Goal: Book appointment/travel/reservation

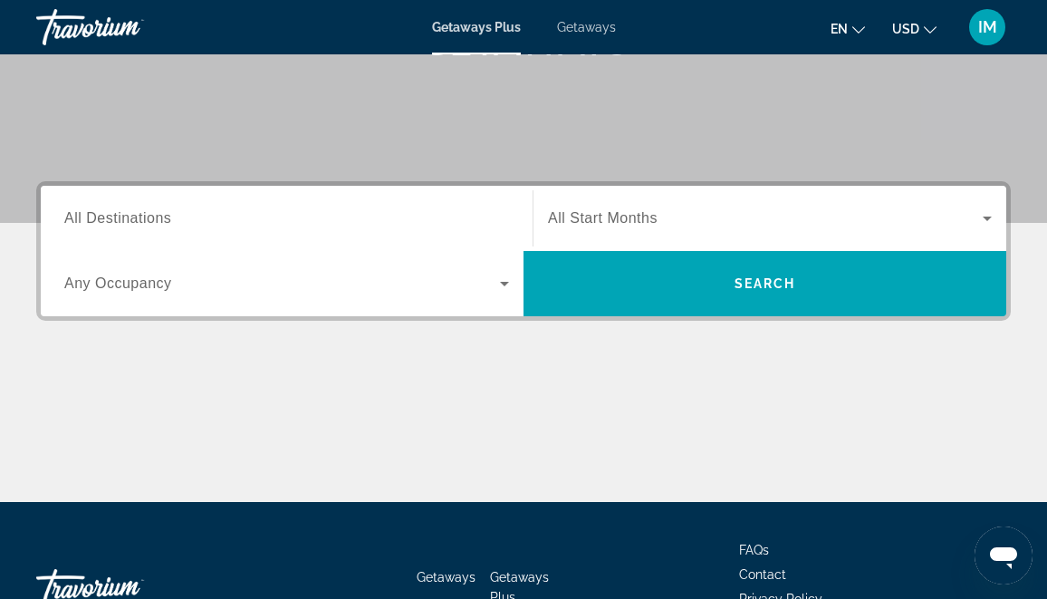
scroll to position [183, 0]
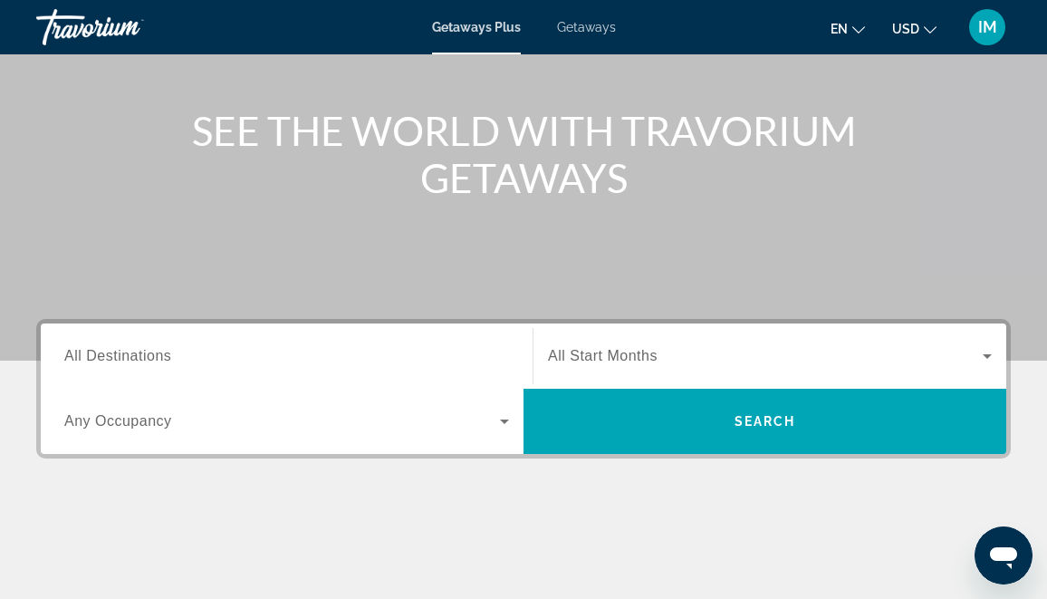
click at [983, 354] on icon "Search widget" at bounding box center [988, 356] width 22 height 22
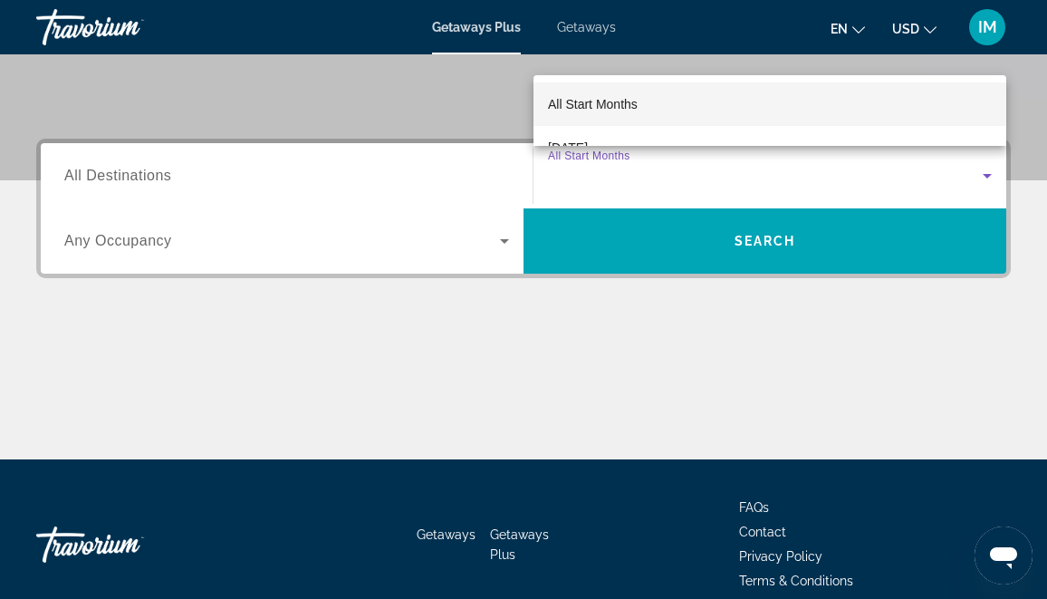
scroll to position [335, 0]
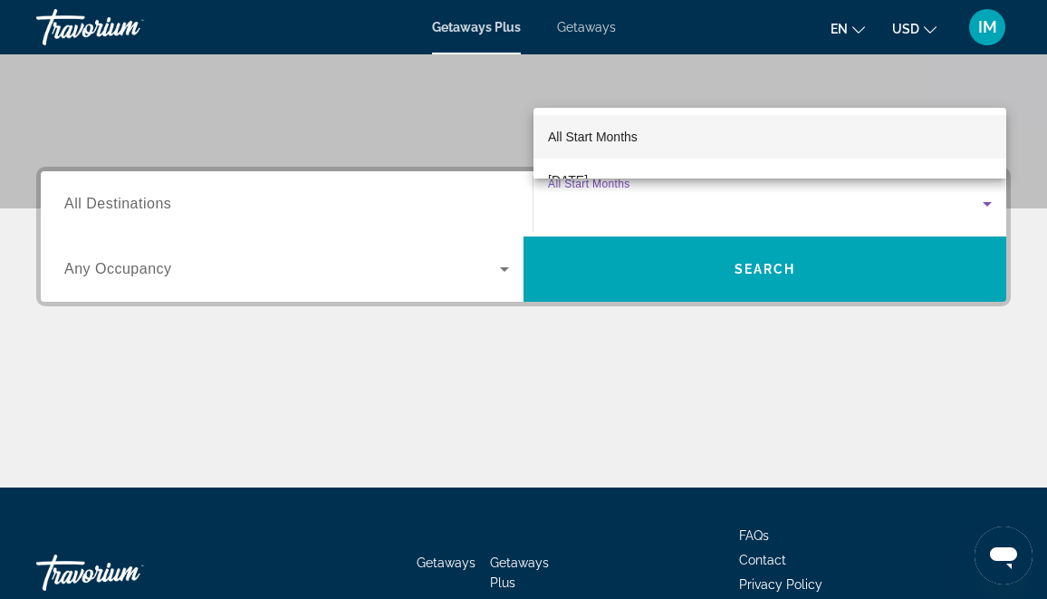
click at [661, 201] on div at bounding box center [523, 299] width 1047 height 599
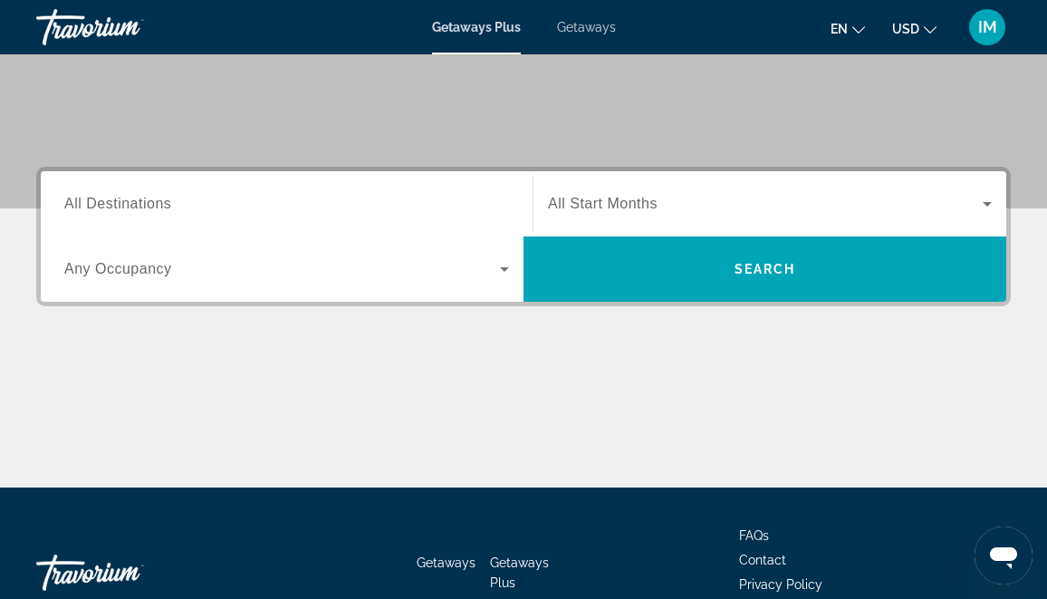
click at [985, 201] on icon "Search widget" at bounding box center [988, 204] width 22 height 22
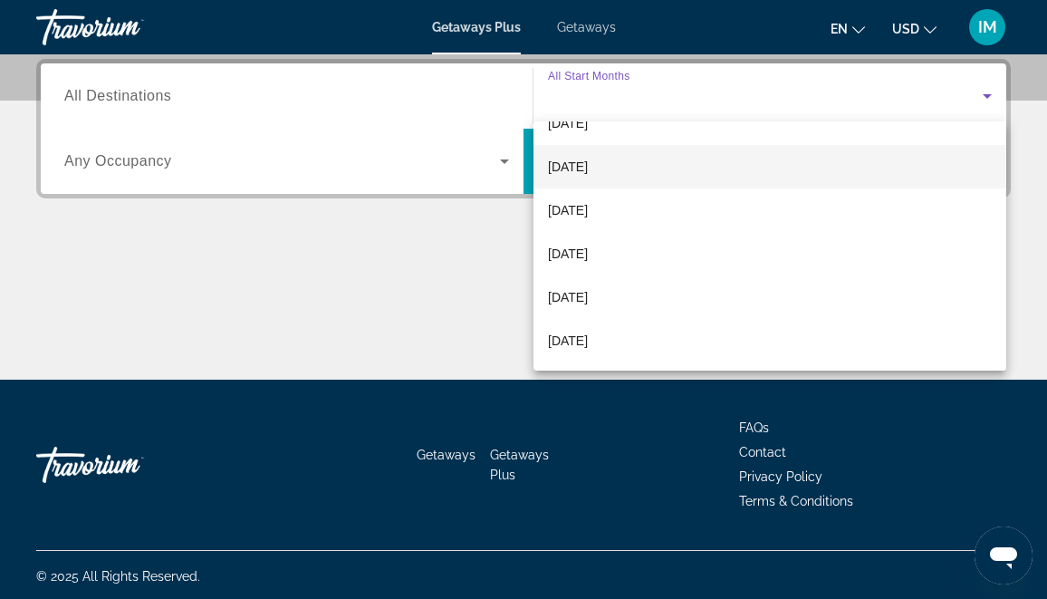
scroll to position [155, 0]
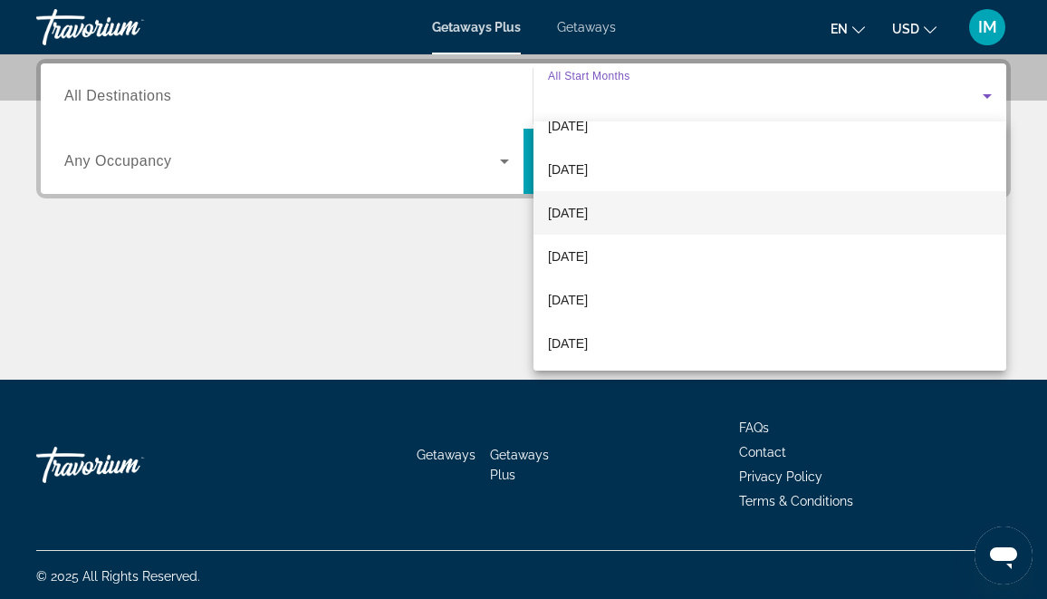
click at [564, 205] on span "[DATE]" at bounding box center [568, 213] width 40 height 22
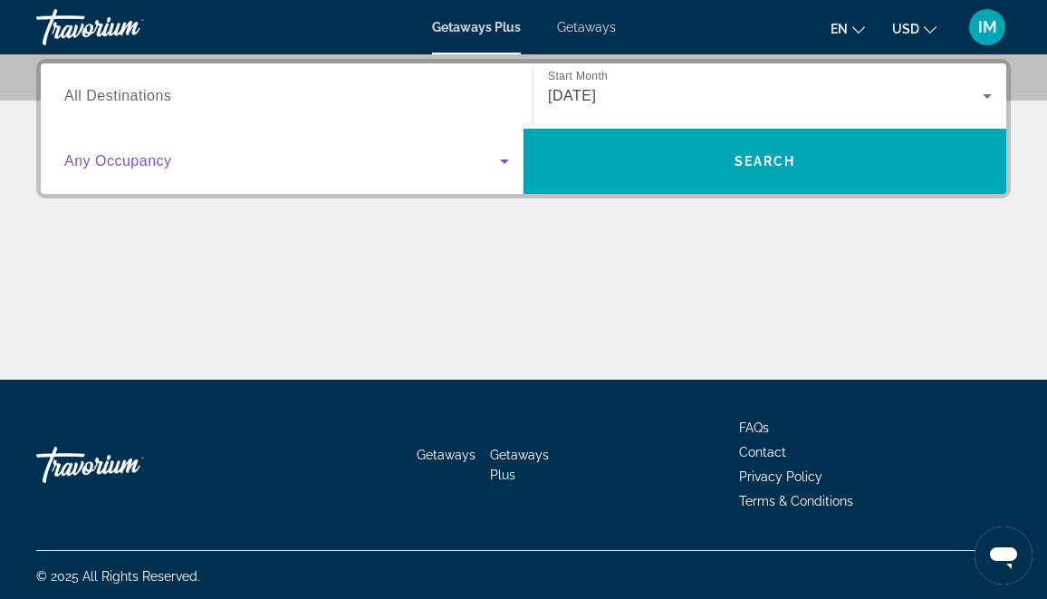
click at [507, 162] on icon "Search widget" at bounding box center [505, 161] width 22 height 22
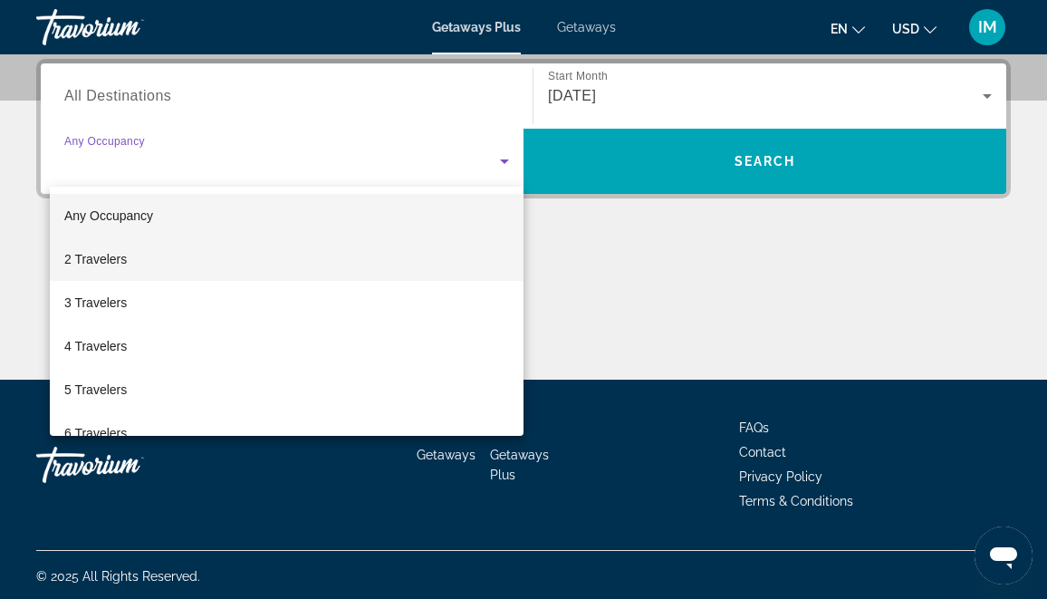
click at [89, 252] on span "2 Travelers" at bounding box center [95, 259] width 63 height 22
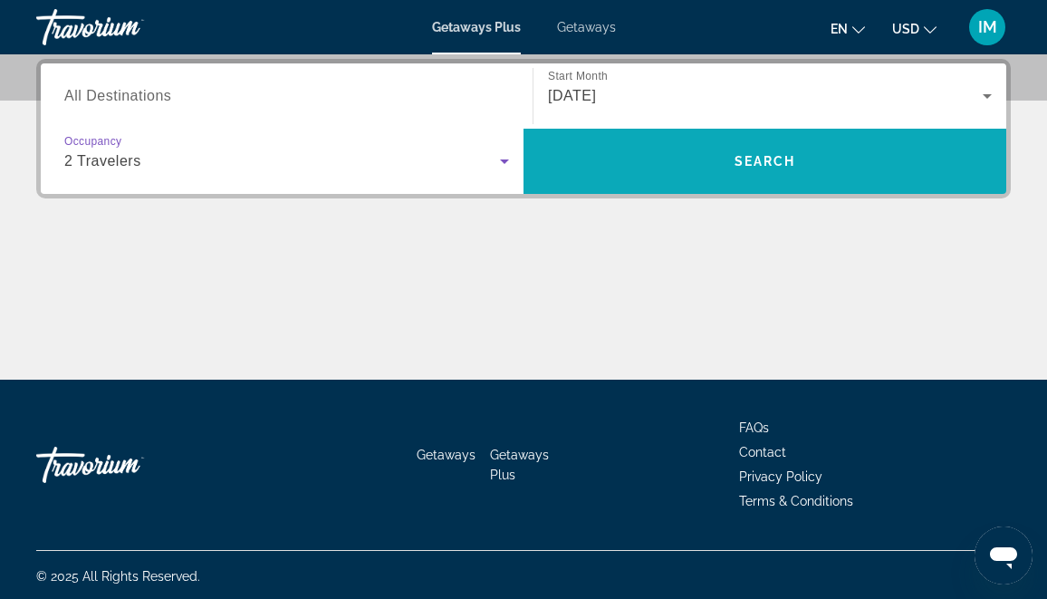
click at [758, 160] on span "Search" at bounding box center [766, 161] width 62 height 14
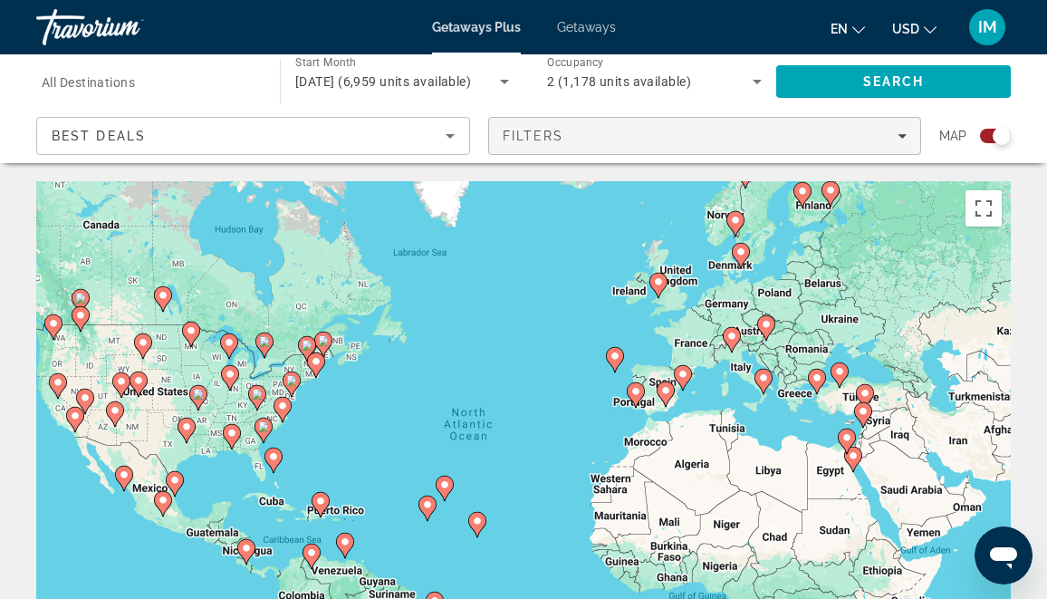
click at [898, 136] on icon "Filters" at bounding box center [902, 135] width 9 height 9
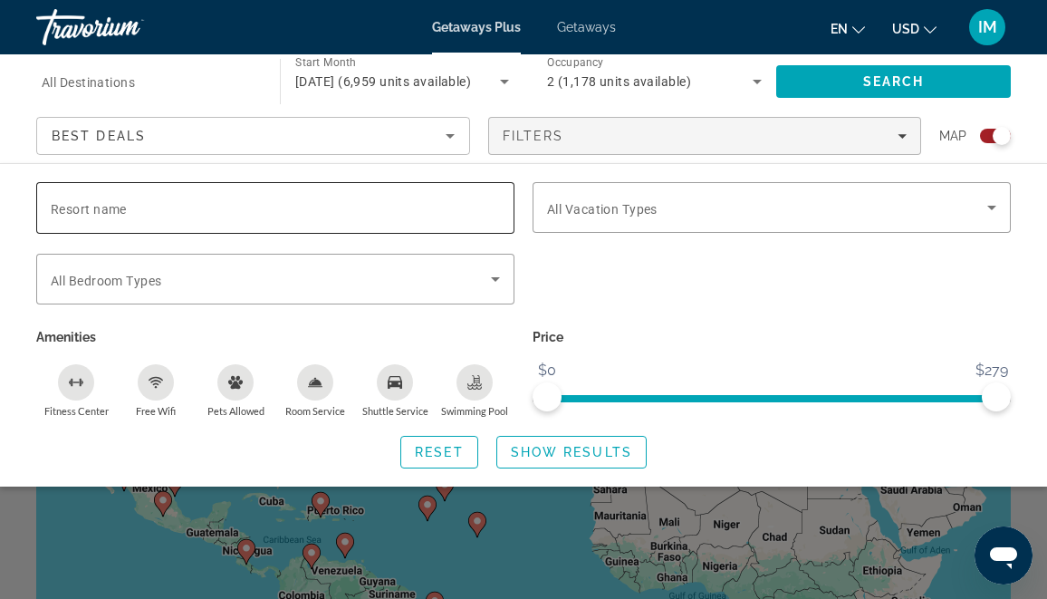
click at [56, 209] on span "Resort name" at bounding box center [89, 209] width 76 height 14
click at [56, 209] on input "Resort name" at bounding box center [275, 208] width 449 height 22
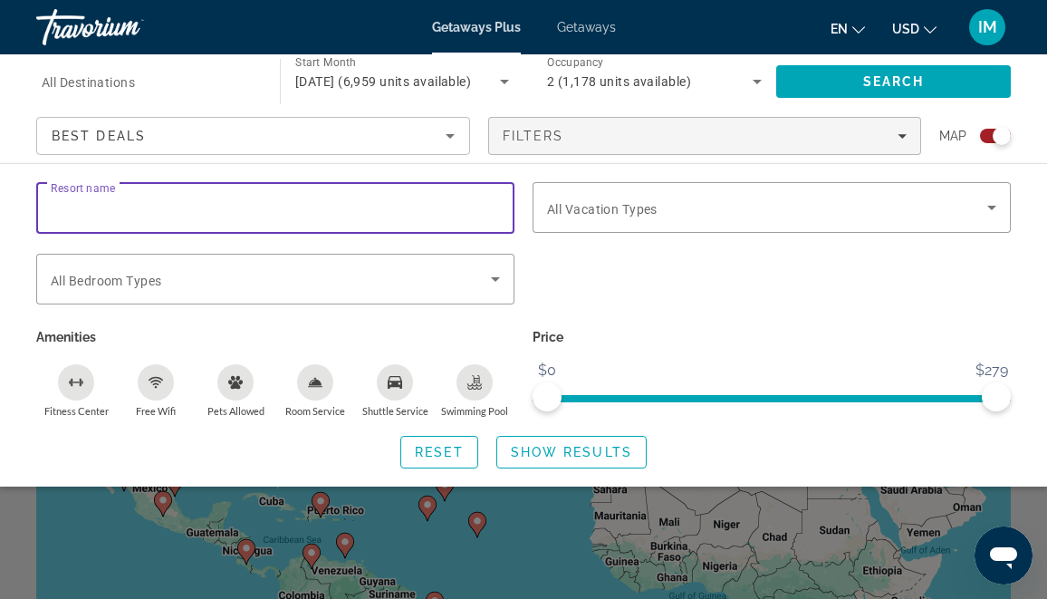
paste input "**********"
type input "*"
paste input "**********"
type input "**********"
click at [987, 207] on icon "Search widget" at bounding box center [992, 208] width 22 height 22
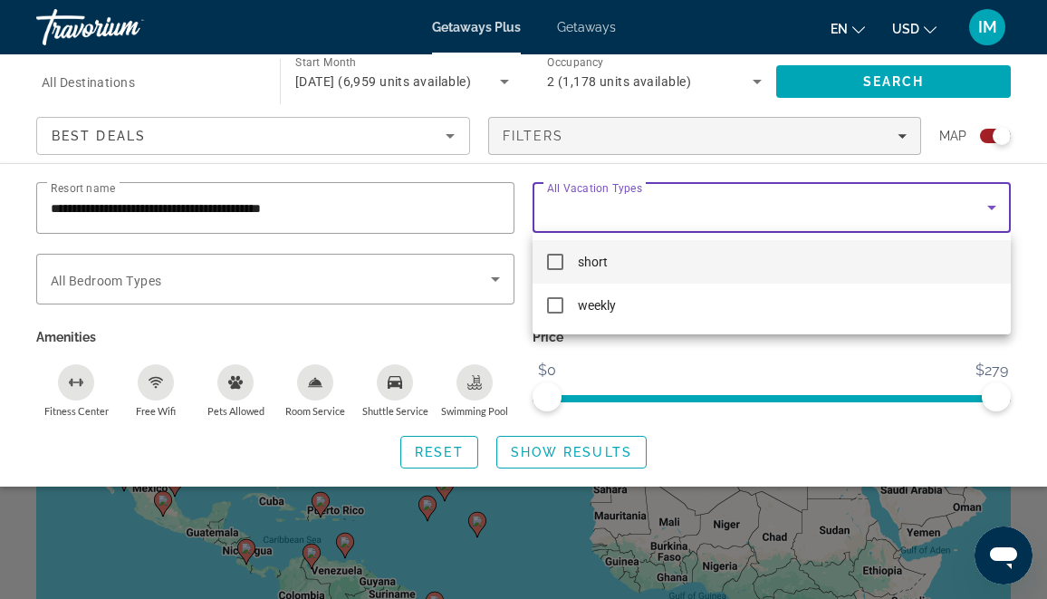
click at [548, 263] on mat-pseudo-checkbox at bounding box center [555, 262] width 16 height 16
click at [489, 275] on div at bounding box center [523, 299] width 1047 height 599
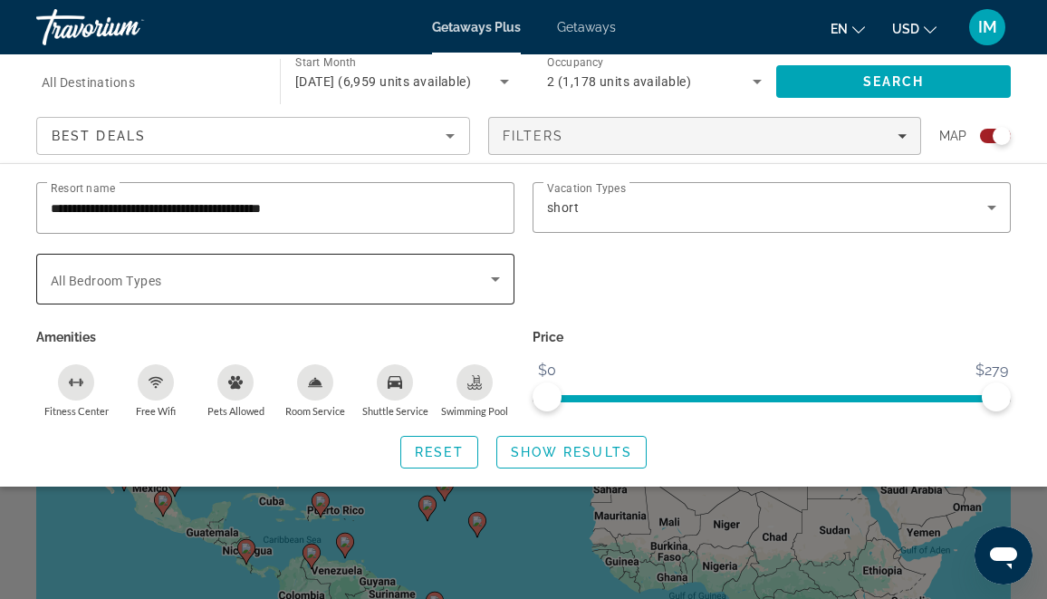
click at [489, 275] on icon "Search widget" at bounding box center [496, 279] width 22 height 22
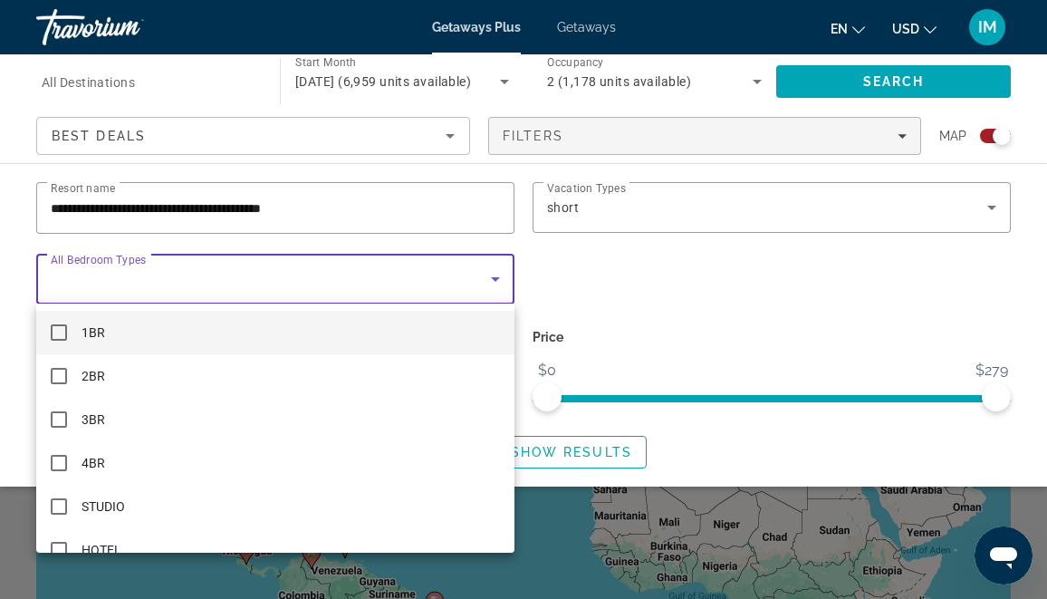
click at [609, 293] on div at bounding box center [523, 299] width 1047 height 599
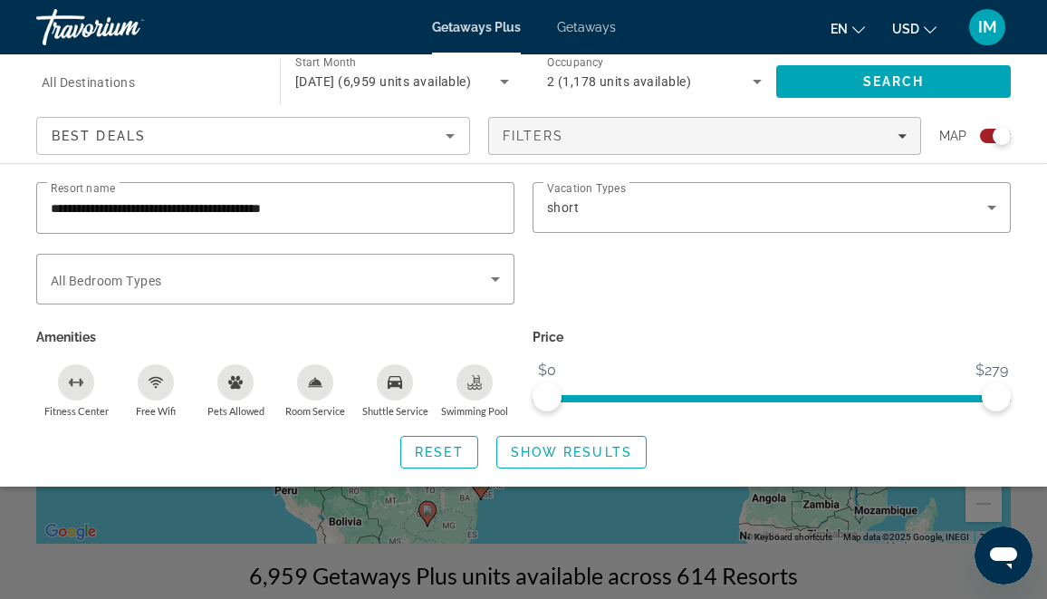
scroll to position [200, 0]
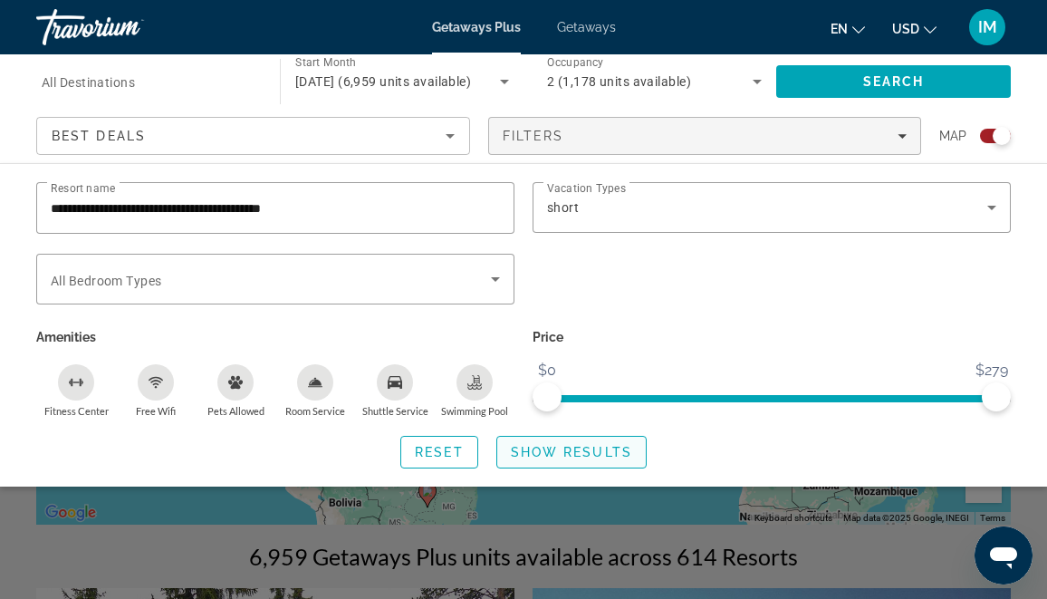
click at [549, 455] on span "Show Results" at bounding box center [571, 452] width 121 height 14
